Goal: Task Accomplishment & Management: Use online tool/utility

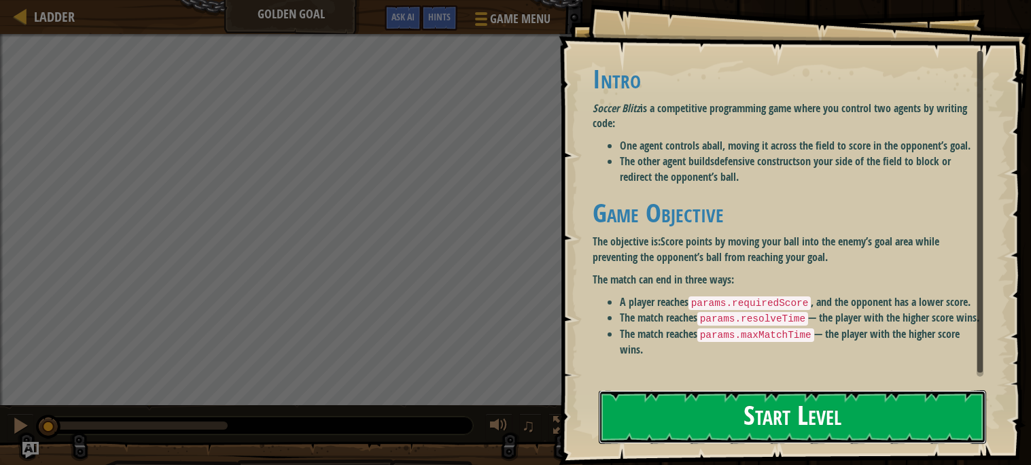
click at [634, 409] on button "Start Level" at bounding box center [792, 417] width 387 height 54
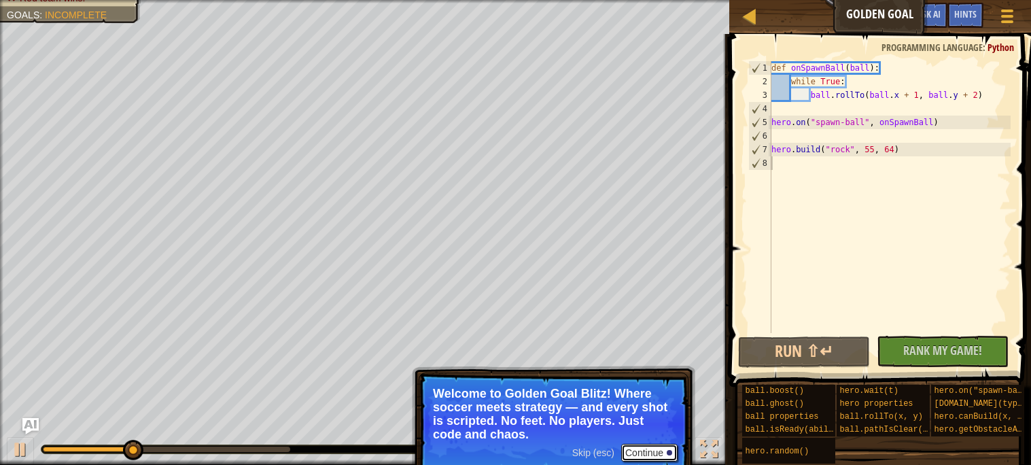
click at [635, 449] on button "Continue" at bounding box center [649, 453] width 56 height 18
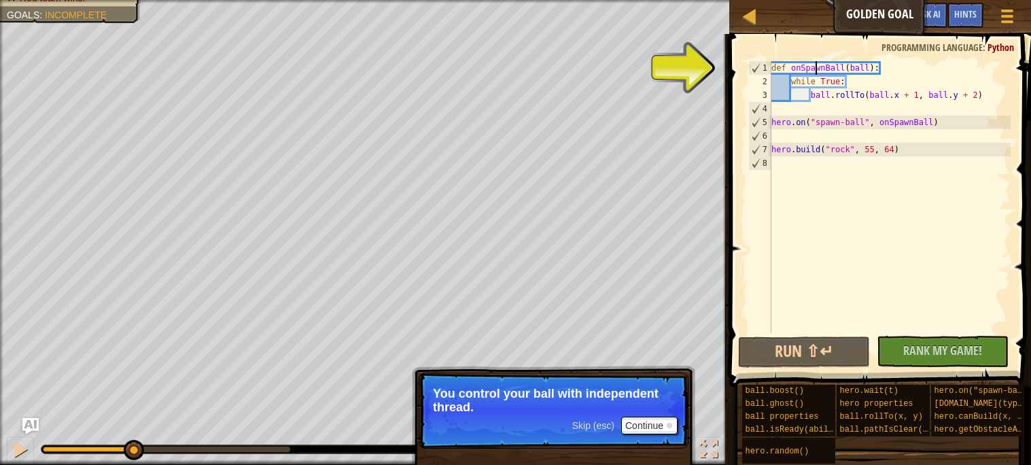
click at [817, 67] on div "def onSpawnBall ( ball ) : while True : ball . rollTo ( ball . x + 1 , ball . y…" at bounding box center [890, 210] width 242 height 299
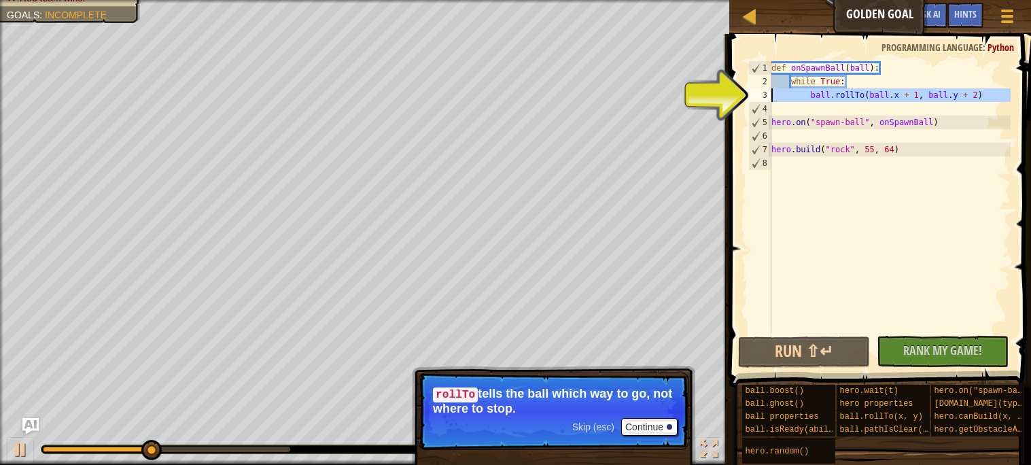
click at [765, 93] on div "3" at bounding box center [759, 95] width 23 height 14
click at [764, 94] on div "3" at bounding box center [759, 95] width 23 height 14
click at [785, 94] on div "def onSpawnBall ( ball ) : while True : ball . rollTo ( ball . x + 1 , ball . y…" at bounding box center [890, 210] width 242 height 299
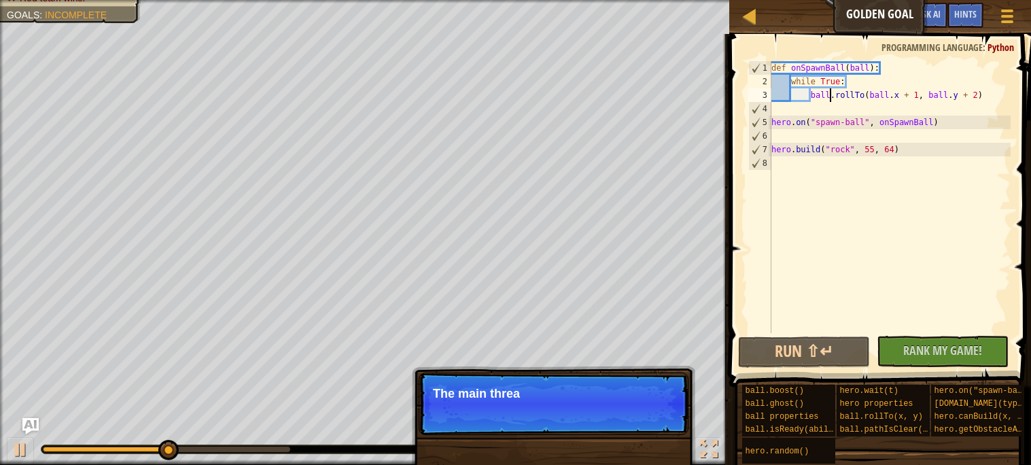
click at [830, 93] on div "def onSpawnBall ( ball ) : while True : ball . rollTo ( ball . x + 1 , ball . y…" at bounding box center [890, 210] width 242 height 299
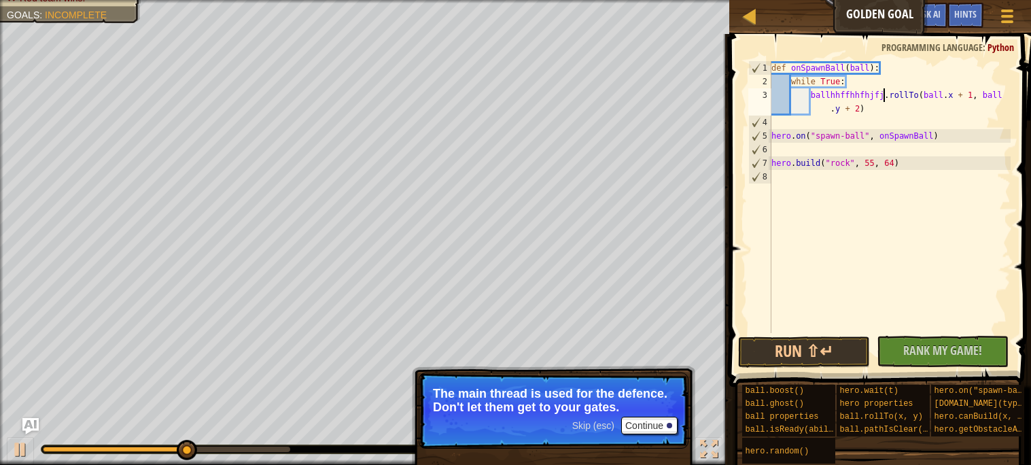
scroll to position [5, 10]
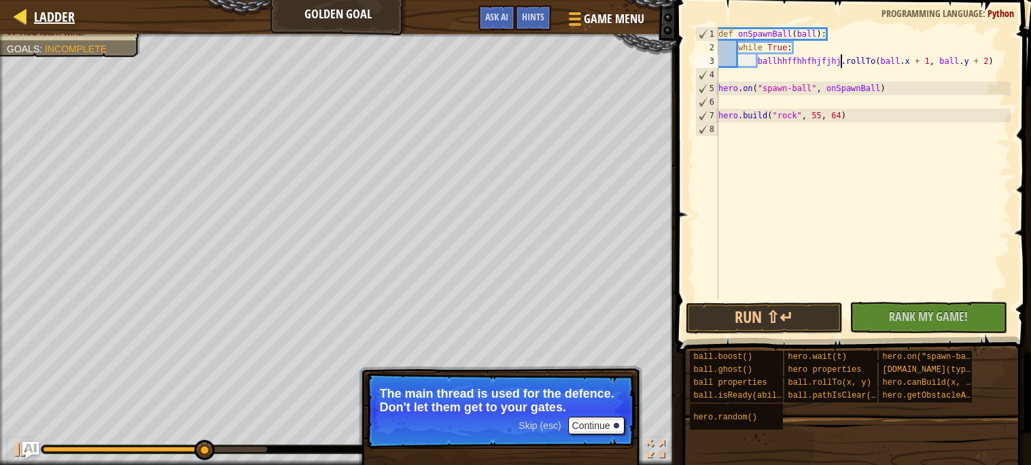
type textarea "ballhhffhhfhjfjhj.rollTo(ball.x + 1, ball.y + 2)"
click at [17, 18] on div at bounding box center [20, 15] width 17 height 17
